Goal: Information Seeking & Learning: Check status

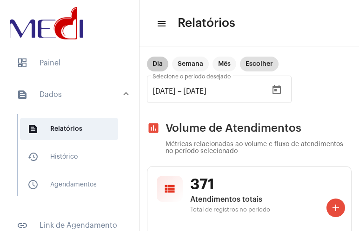
click at [161, 62] on mat-chip "Dia" at bounding box center [157, 64] width 21 height 15
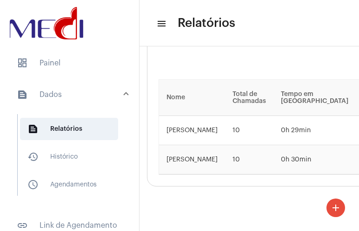
scroll to position [2174, 0]
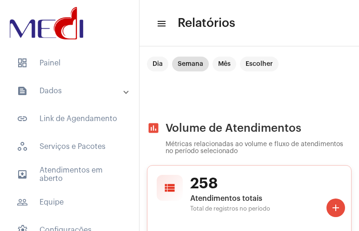
click at [243, 173] on div "view_list 258 Atendimentos totais Total de registros no período" at bounding box center [249, 202] width 204 height 75
click at [190, 192] on span "258" at bounding box center [265, 184] width 151 height 18
click at [173, 190] on mat-icon "view_list" at bounding box center [169, 188] width 13 height 13
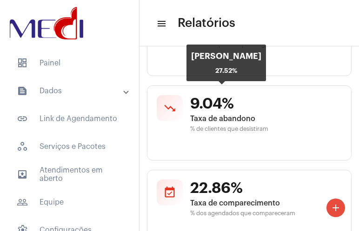
scroll to position [838, 0]
